Goal: Information Seeking & Learning: Learn about a topic

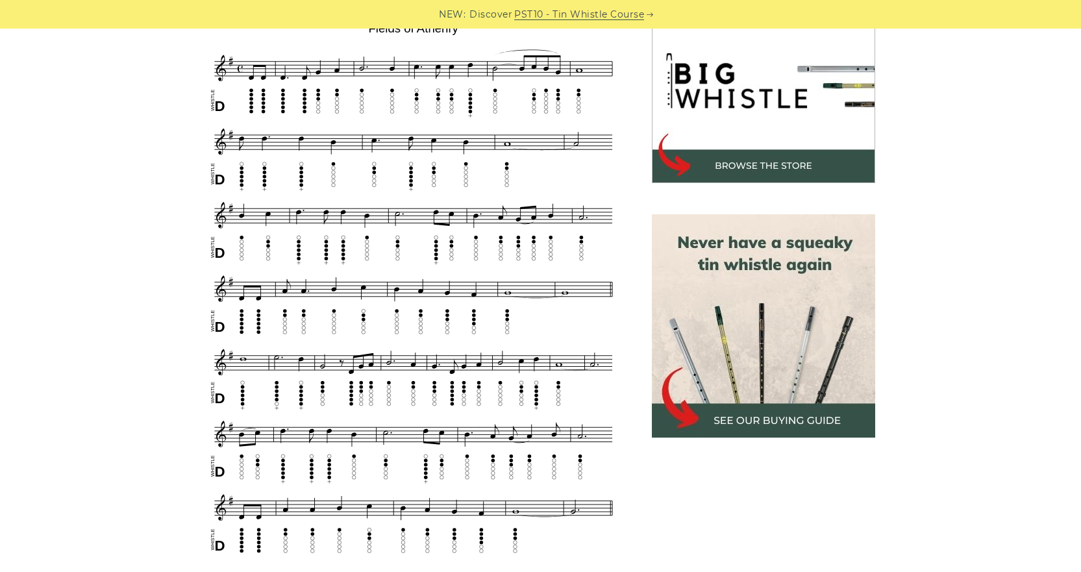
scroll to position [390, 0]
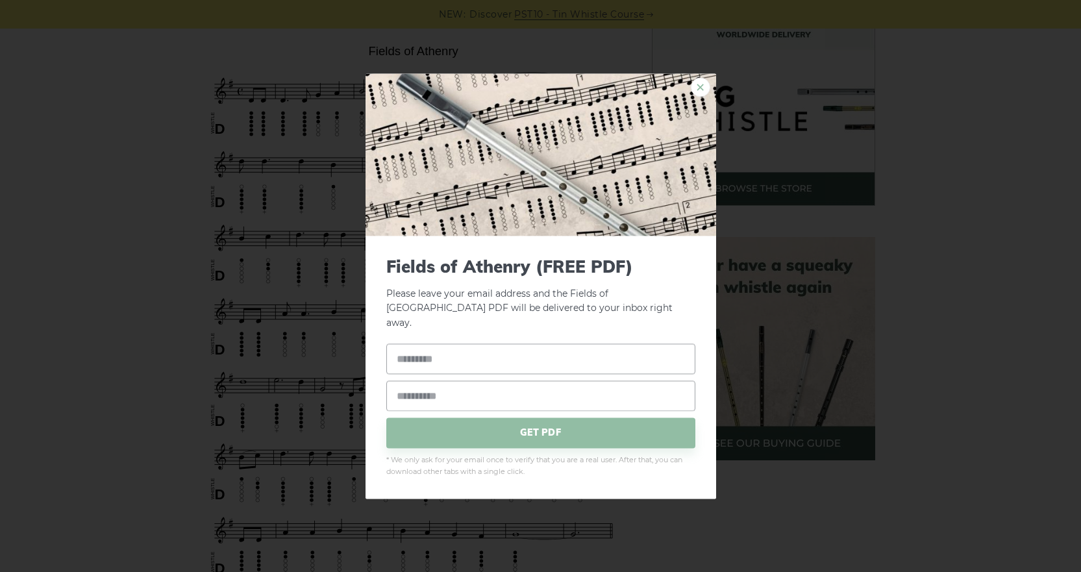
drag, startPoint x: 408, startPoint y: 141, endPoint x: 695, endPoint y: 92, distance: 291.1
click at [695, 92] on link "×" at bounding box center [700, 86] width 19 height 19
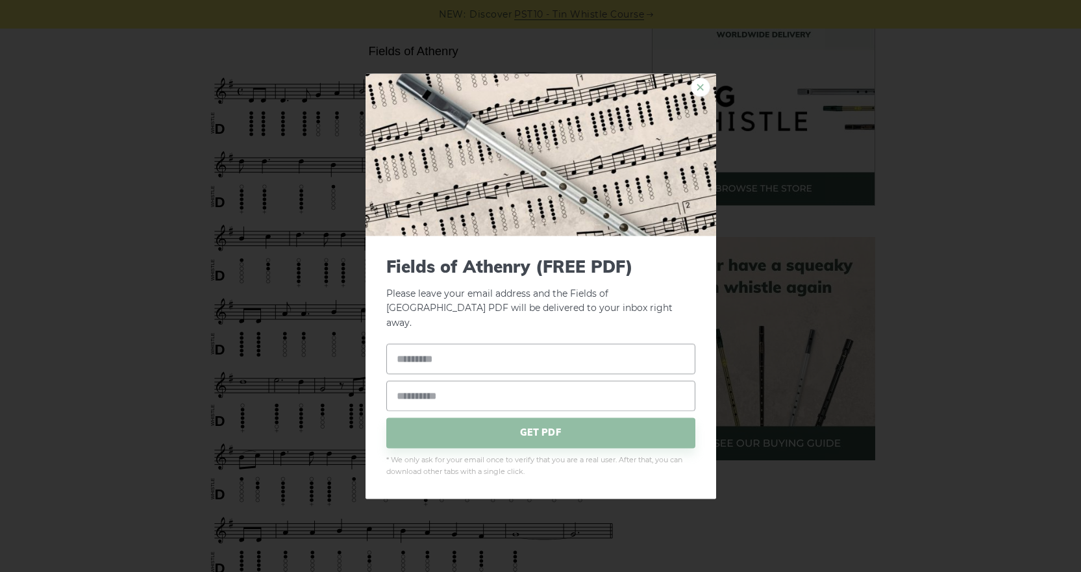
click at [701, 97] on link "×" at bounding box center [700, 86] width 19 height 19
drag, startPoint x: 359, startPoint y: 214, endPoint x: 338, endPoint y: 171, distance: 47.6
click at [338, 171] on div "× Fields of Athenry (FREE PDF) Please leave your email address and the Fields o…" at bounding box center [540, 286] width 1081 height 572
click at [698, 97] on link "×" at bounding box center [700, 86] width 19 height 19
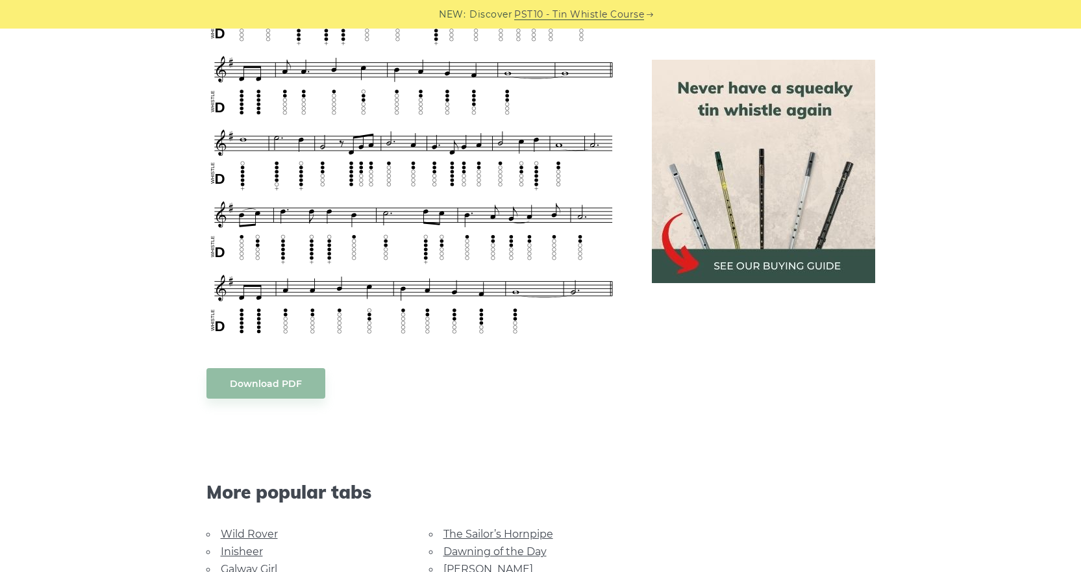
scroll to position [649, 0]
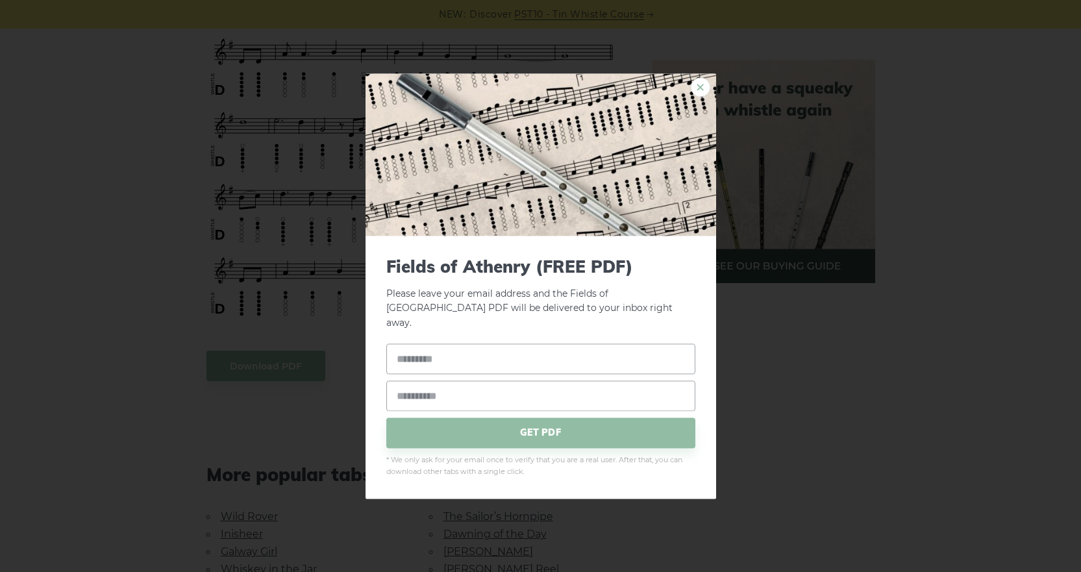
click at [698, 92] on link "×" at bounding box center [700, 86] width 19 height 19
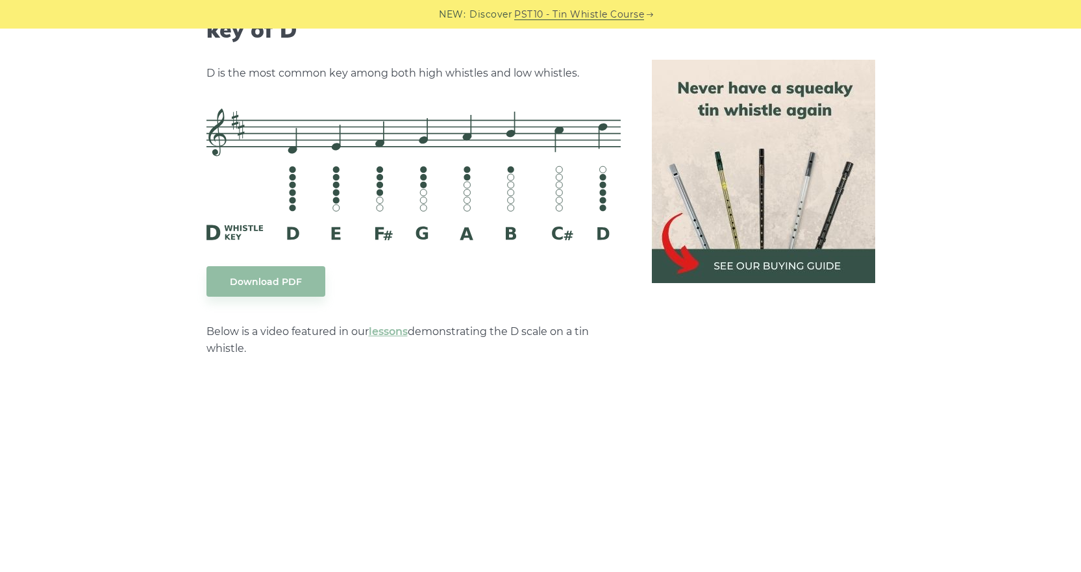
scroll to position [2078, 0]
